Goal: Use online tool/utility: Utilize a website feature to perform a specific function

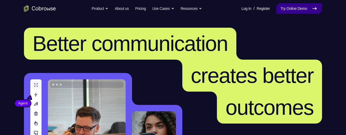
click at [288, 6] on link "Try Online Demo" at bounding box center [299, 8] width 46 height 11
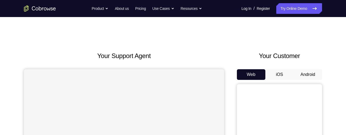
click at [307, 75] on button "Android" at bounding box center [308, 74] width 28 height 11
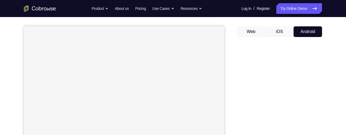
scroll to position [42, 0]
